Goal: Task Accomplishment & Management: Use online tool/utility

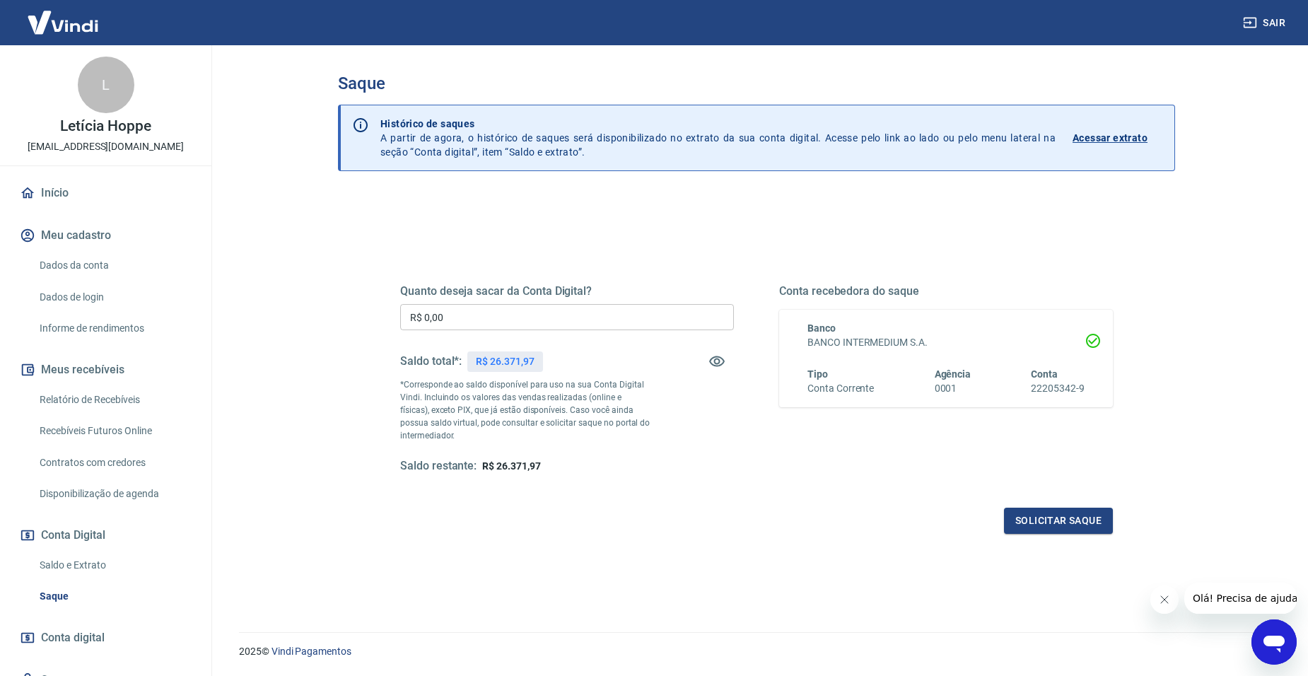
click at [465, 326] on input "R$ 0,00" at bounding box center [567, 317] width 334 height 26
type input "R$ 5.000,00"
click at [1032, 532] on button "Solicitar saque" at bounding box center [1058, 521] width 109 height 26
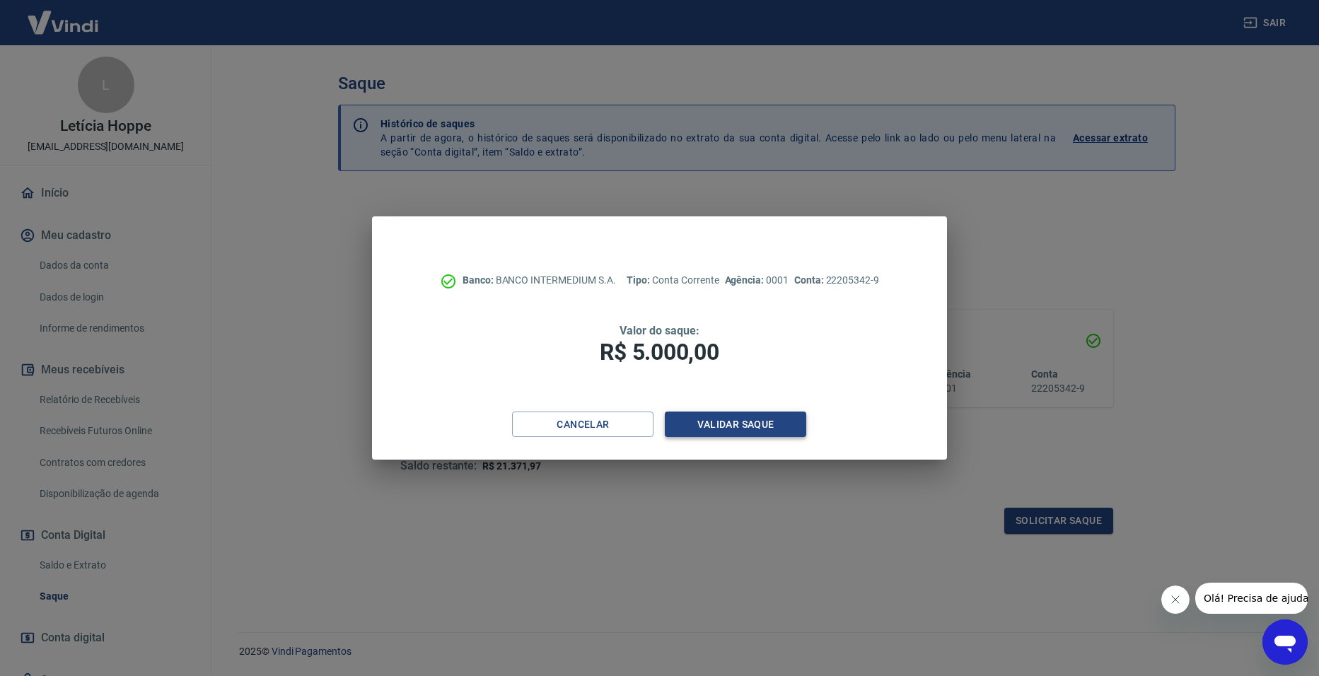
click at [779, 424] on button "Validar saque" at bounding box center [735, 425] width 141 height 26
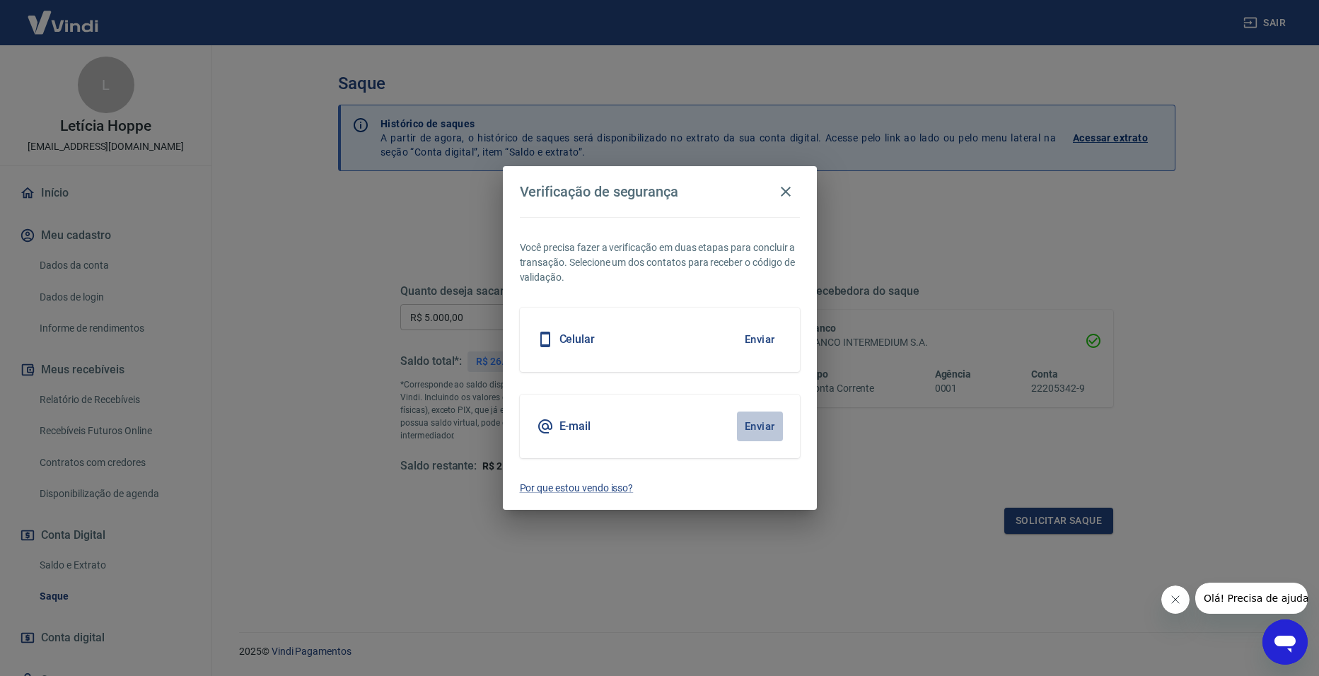
click at [774, 427] on button "Enviar" at bounding box center [760, 427] width 46 height 30
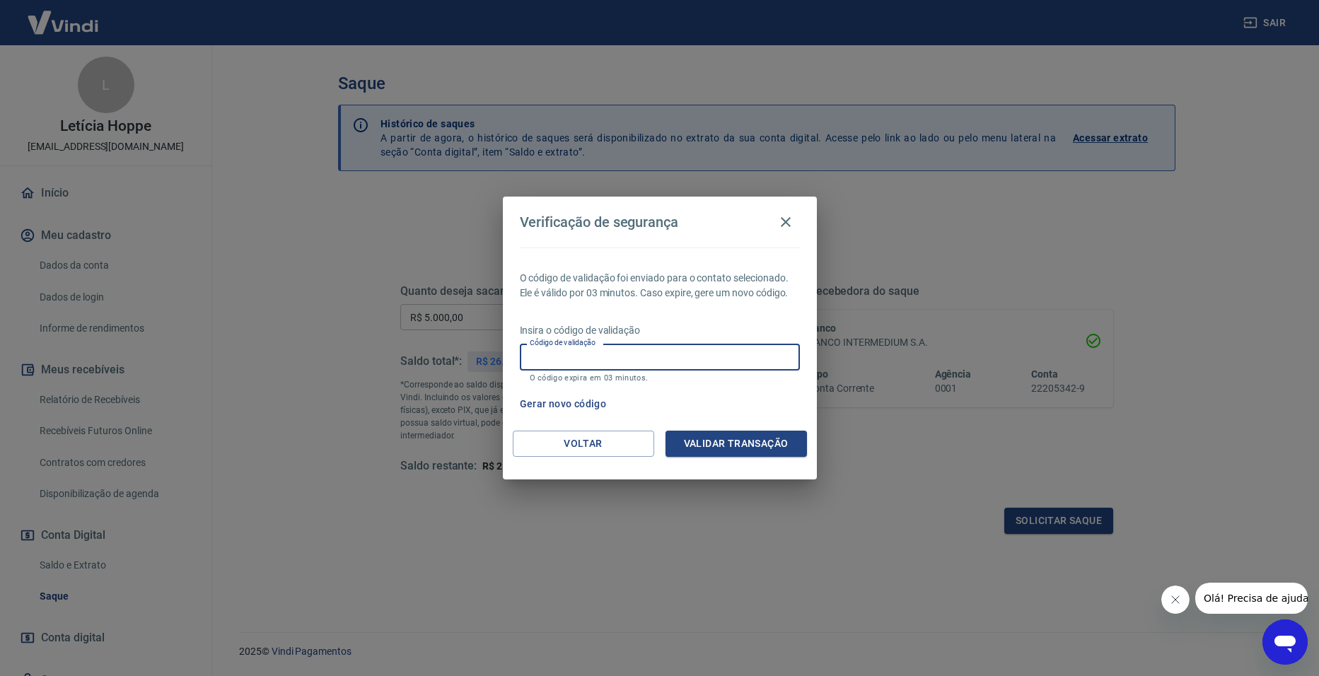
click at [619, 357] on input "Código de validação" at bounding box center [660, 357] width 280 height 26
click at [784, 221] on icon "button" at bounding box center [786, 222] width 10 height 10
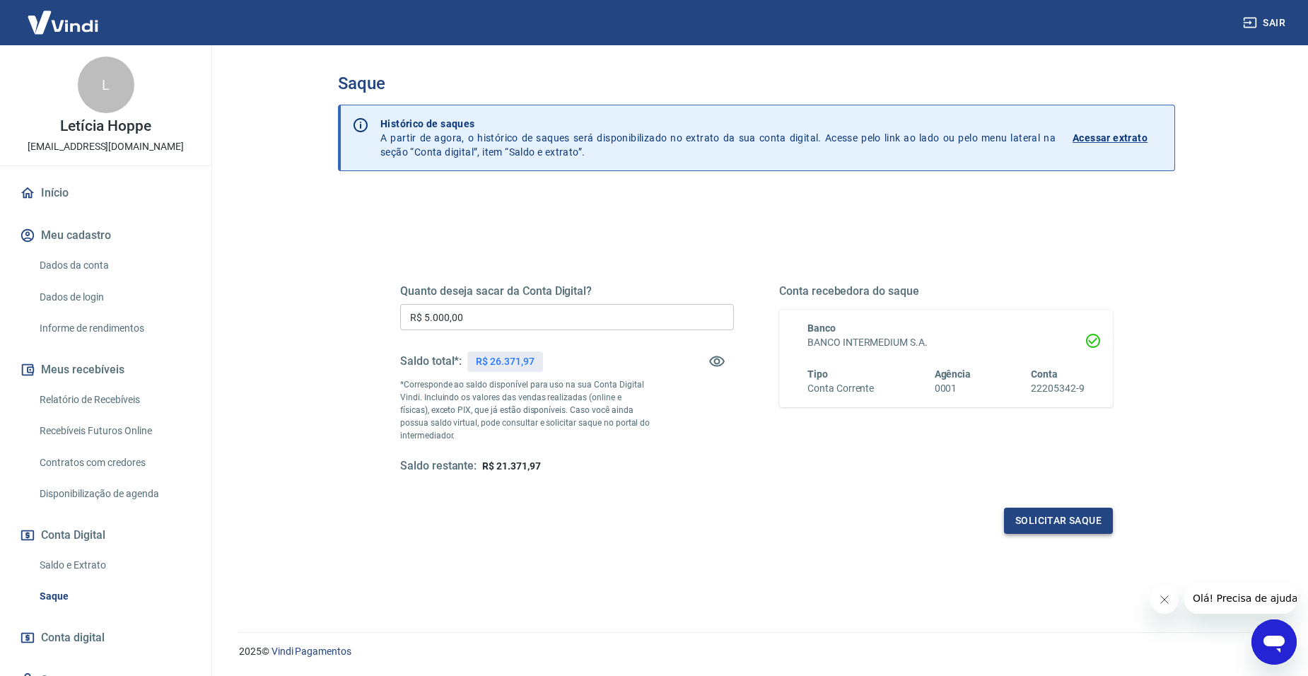
click at [1066, 524] on button "Solicitar saque" at bounding box center [1058, 521] width 109 height 26
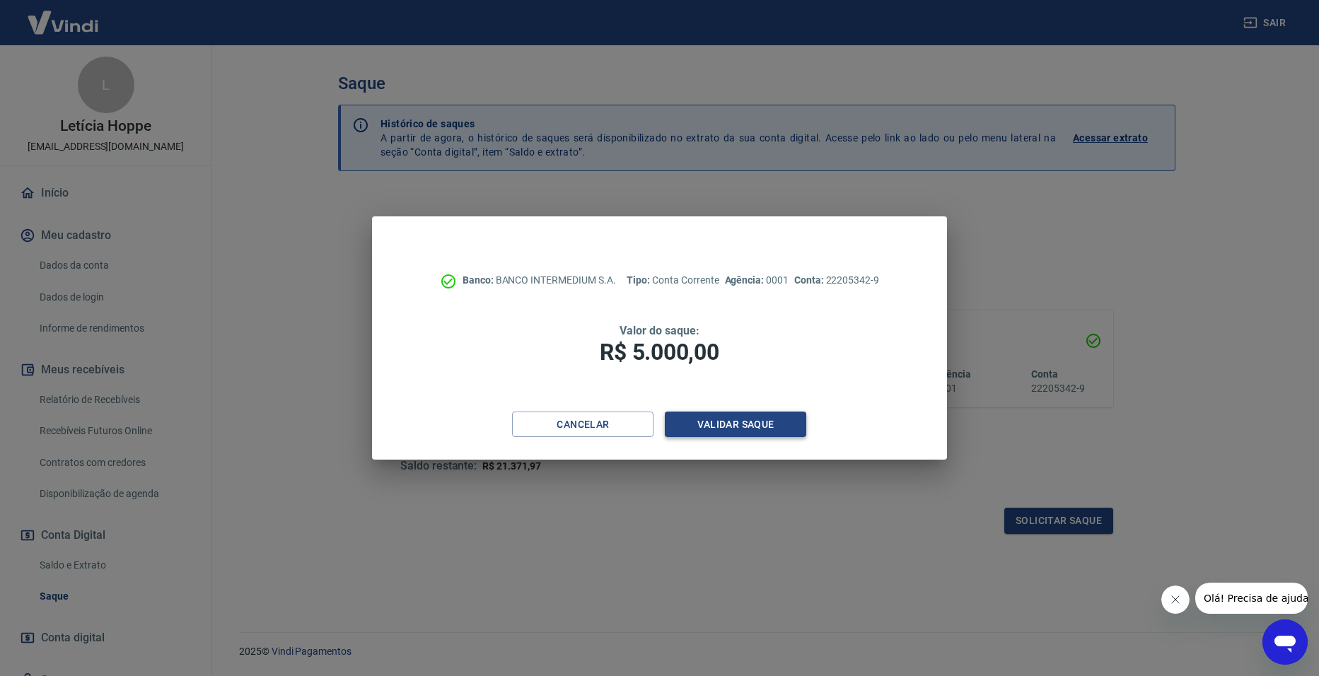
click at [750, 428] on button "Validar saque" at bounding box center [735, 425] width 141 height 26
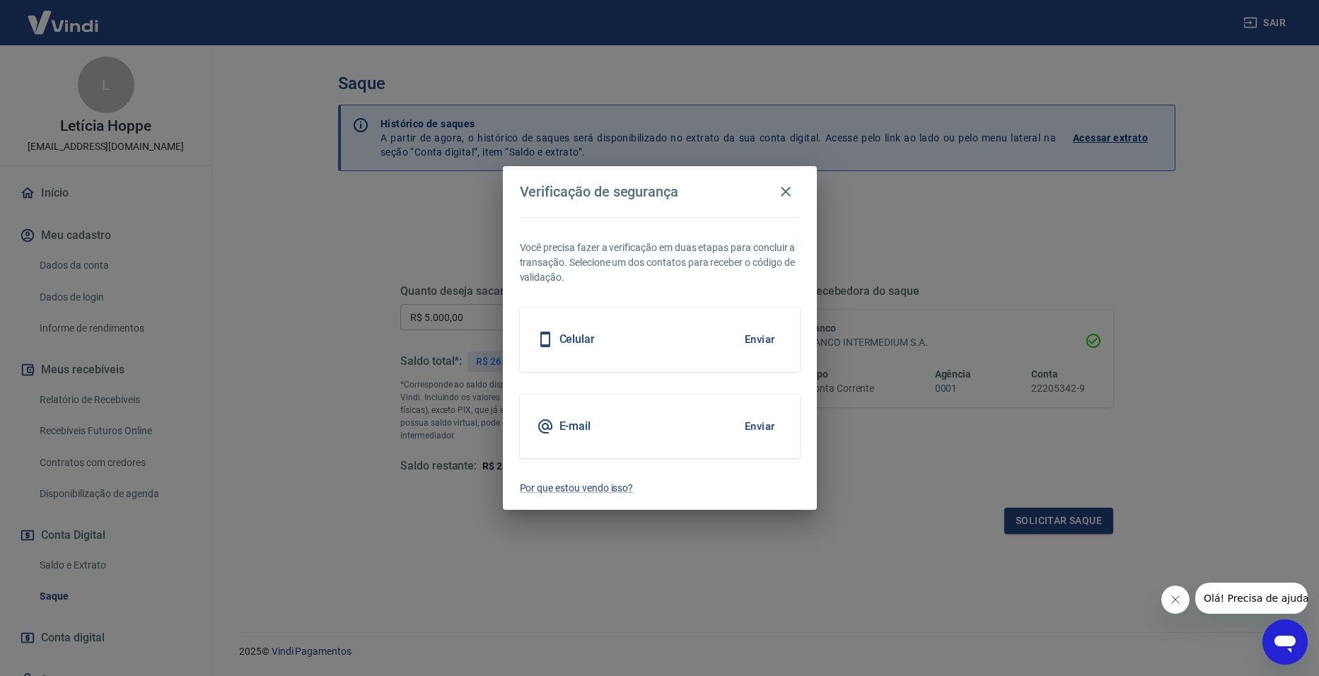
click at [752, 338] on button "Enviar" at bounding box center [760, 340] width 46 height 30
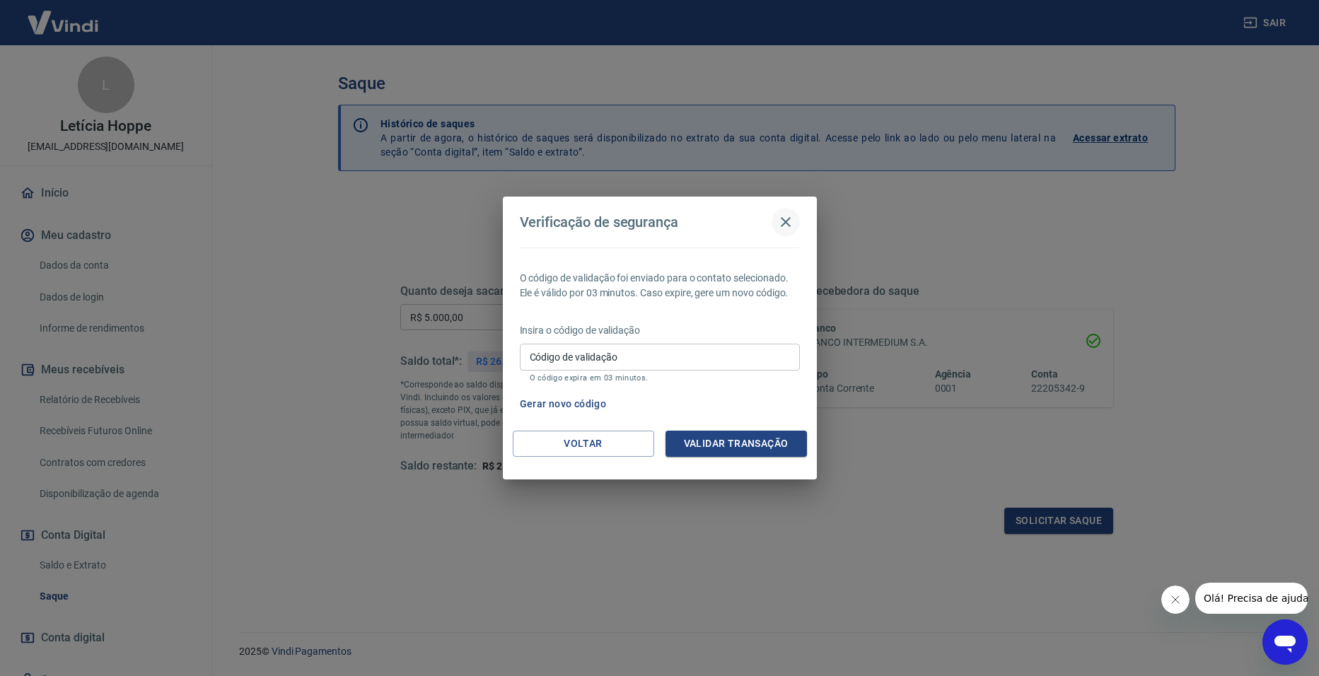
click at [787, 221] on icon "button" at bounding box center [786, 222] width 10 height 10
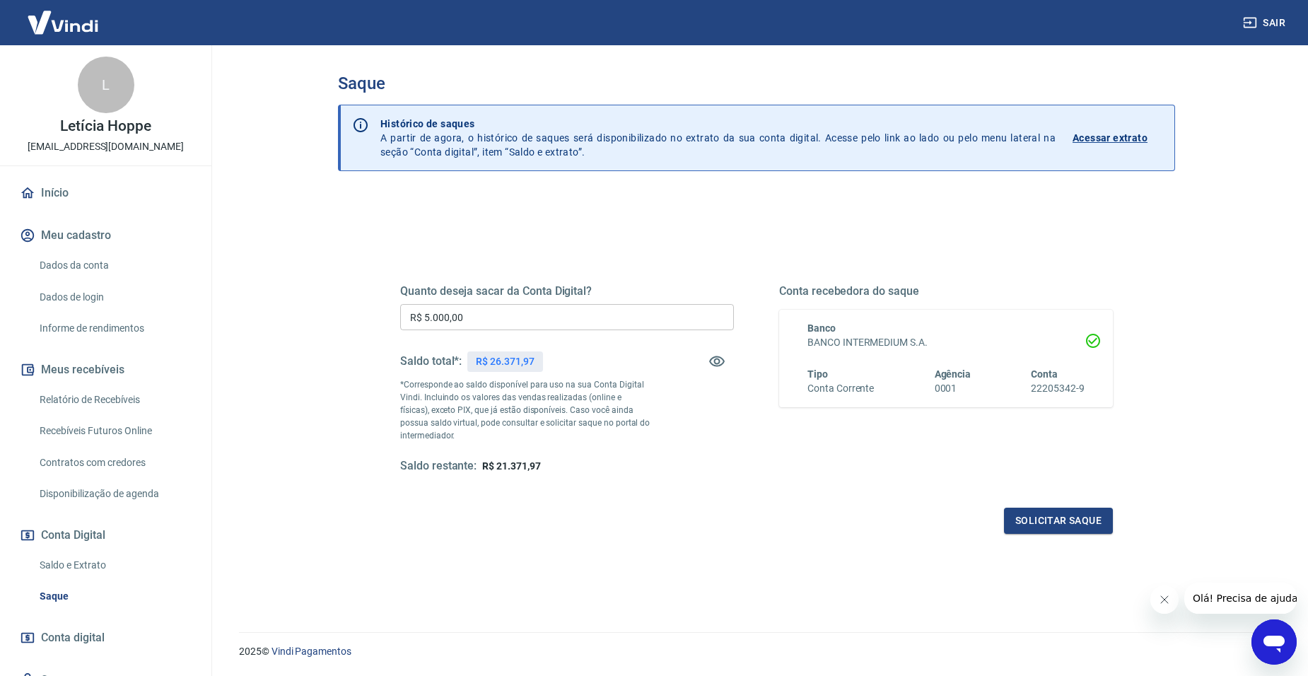
click at [1277, 28] on button "Sair" at bounding box center [1265, 23] width 51 height 26
